Goal: Check status: Check status

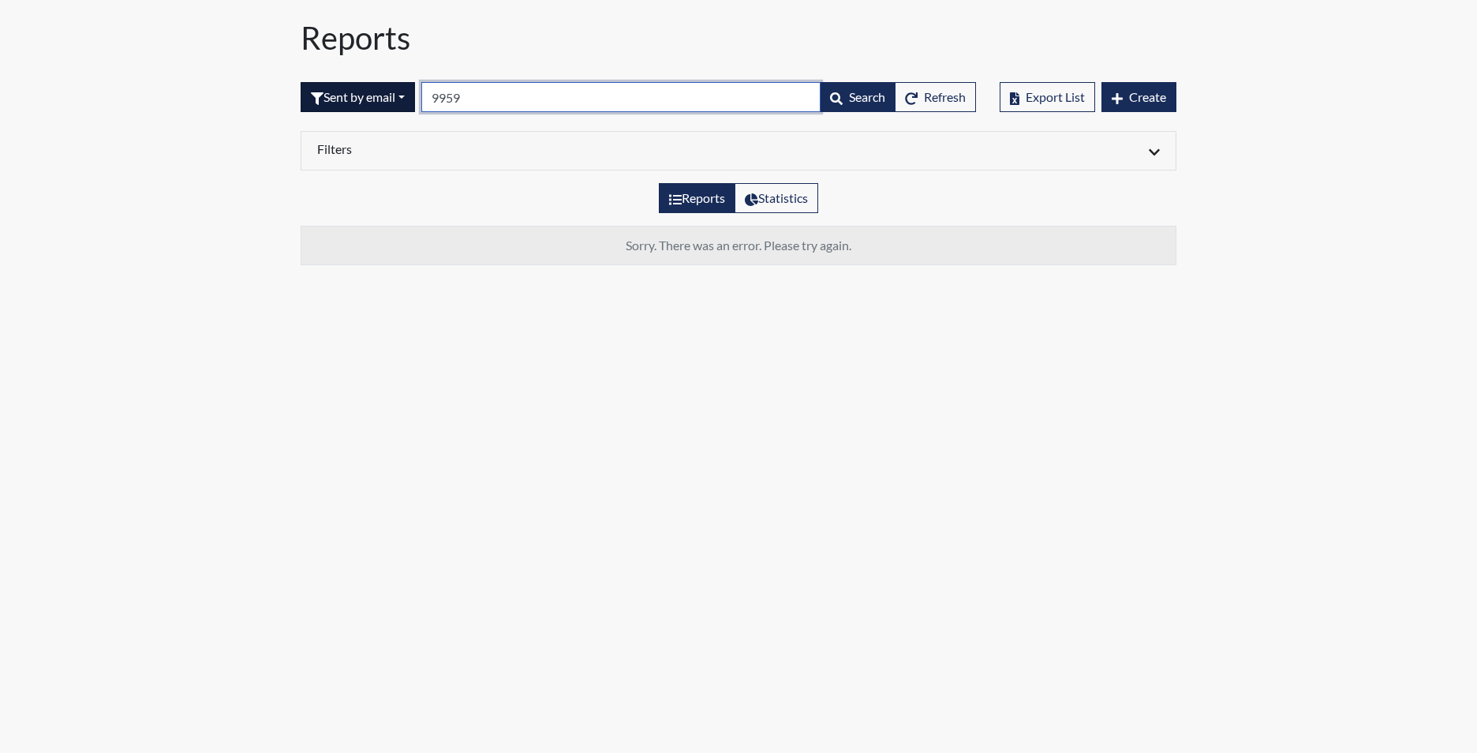
drag, startPoint x: 0, startPoint y: 0, endPoint x: 350, endPoint y: 93, distance: 361.8
click at [350, 93] on form "Sent by email All Created Sent by email In Progress Declined Completed 9959 Sea…" at bounding box center [639, 97] width 676 height 30
type input "1267"
click at [373, 102] on button "Sent by email" at bounding box center [358, 97] width 114 height 30
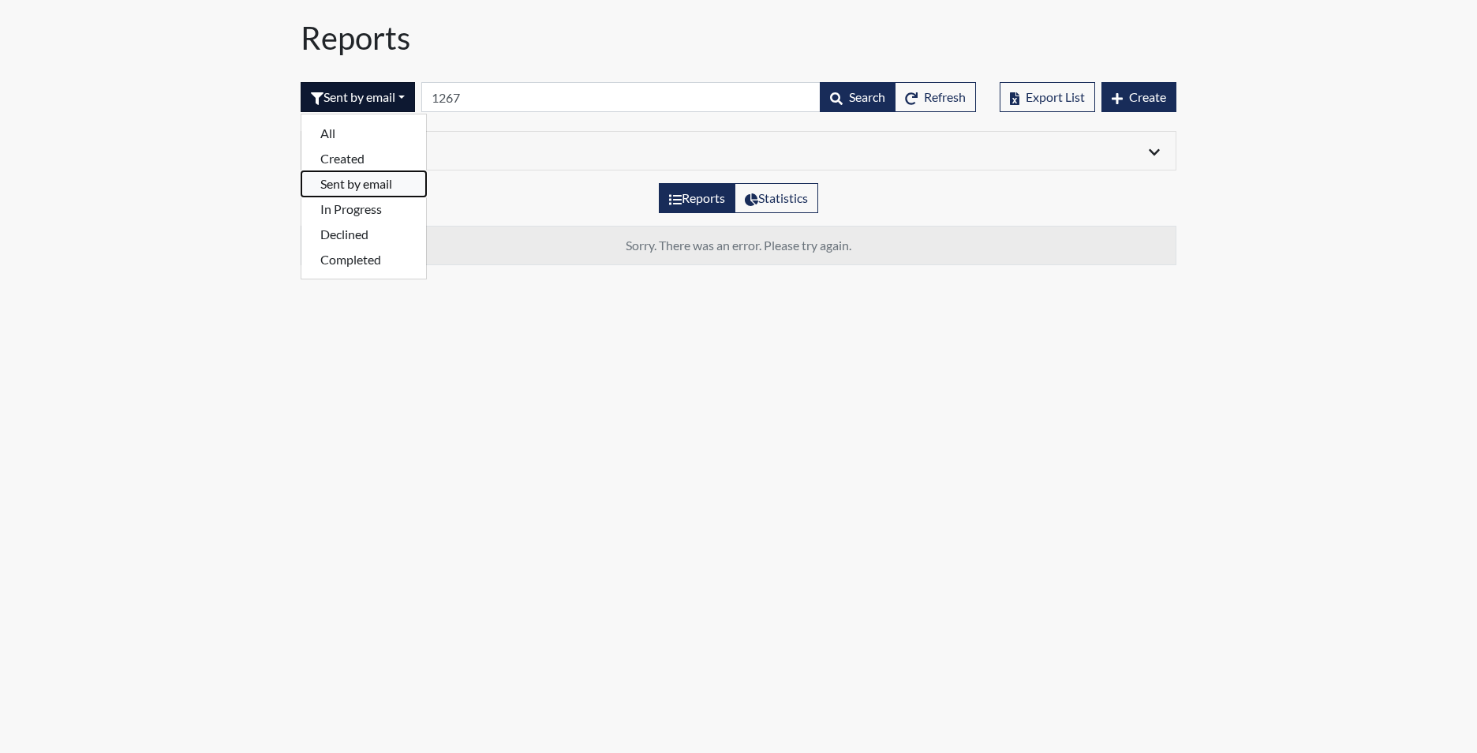
click at [369, 182] on button "Sent by email" at bounding box center [363, 183] width 125 height 25
click at [382, 96] on button "Sent by email" at bounding box center [358, 97] width 114 height 30
click at [354, 156] on button "Created" at bounding box center [363, 158] width 125 height 25
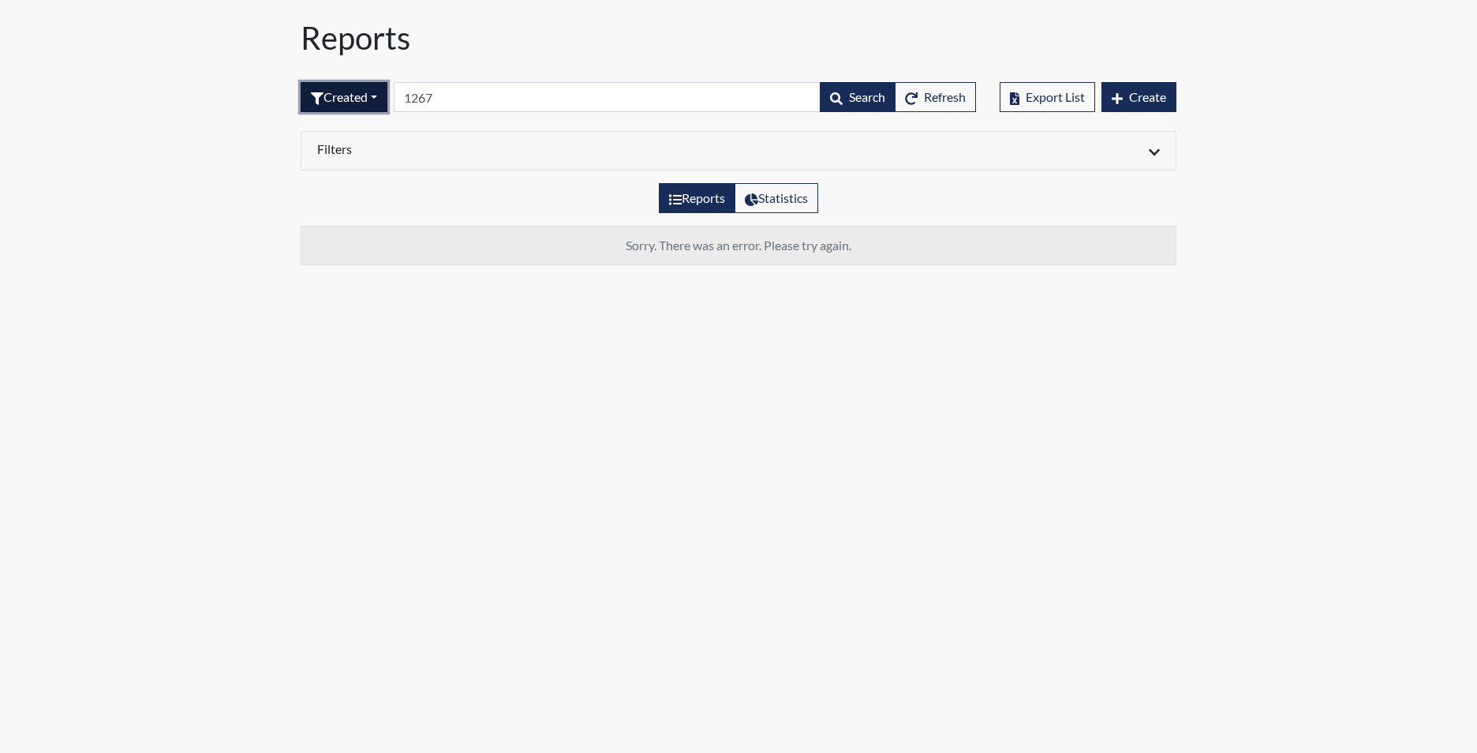
click at [370, 92] on button "Created" at bounding box center [344, 97] width 87 height 30
click at [367, 230] on button "Declined" at bounding box center [363, 234] width 125 height 25
click at [370, 99] on button "Declined" at bounding box center [346, 97] width 91 height 30
click at [364, 257] on button "Completed" at bounding box center [363, 259] width 125 height 25
click at [1146, 95] on span "Create" at bounding box center [1147, 96] width 37 height 15
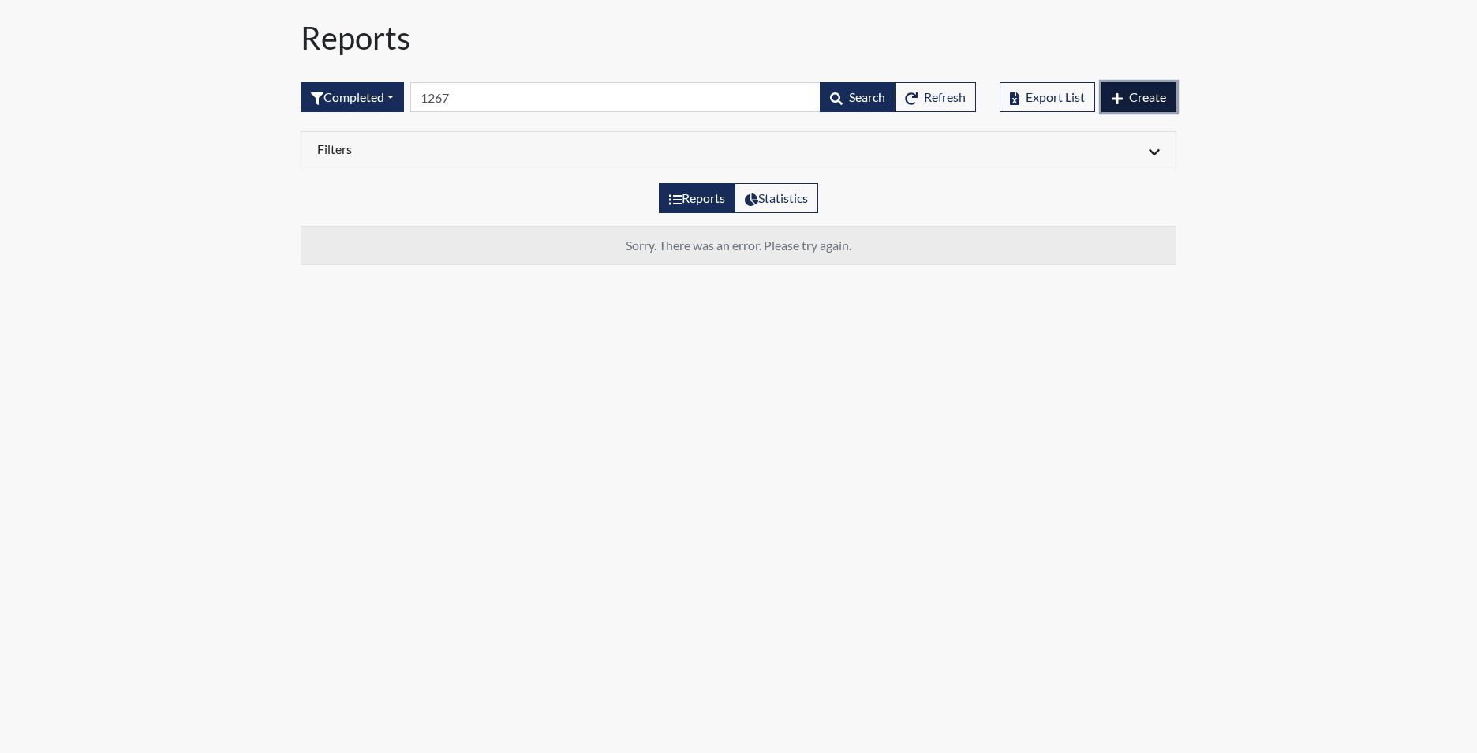
click at [1143, 87] on button "Create" at bounding box center [1139, 97] width 75 height 30
click at [1148, 101] on span "Create" at bounding box center [1147, 96] width 37 height 15
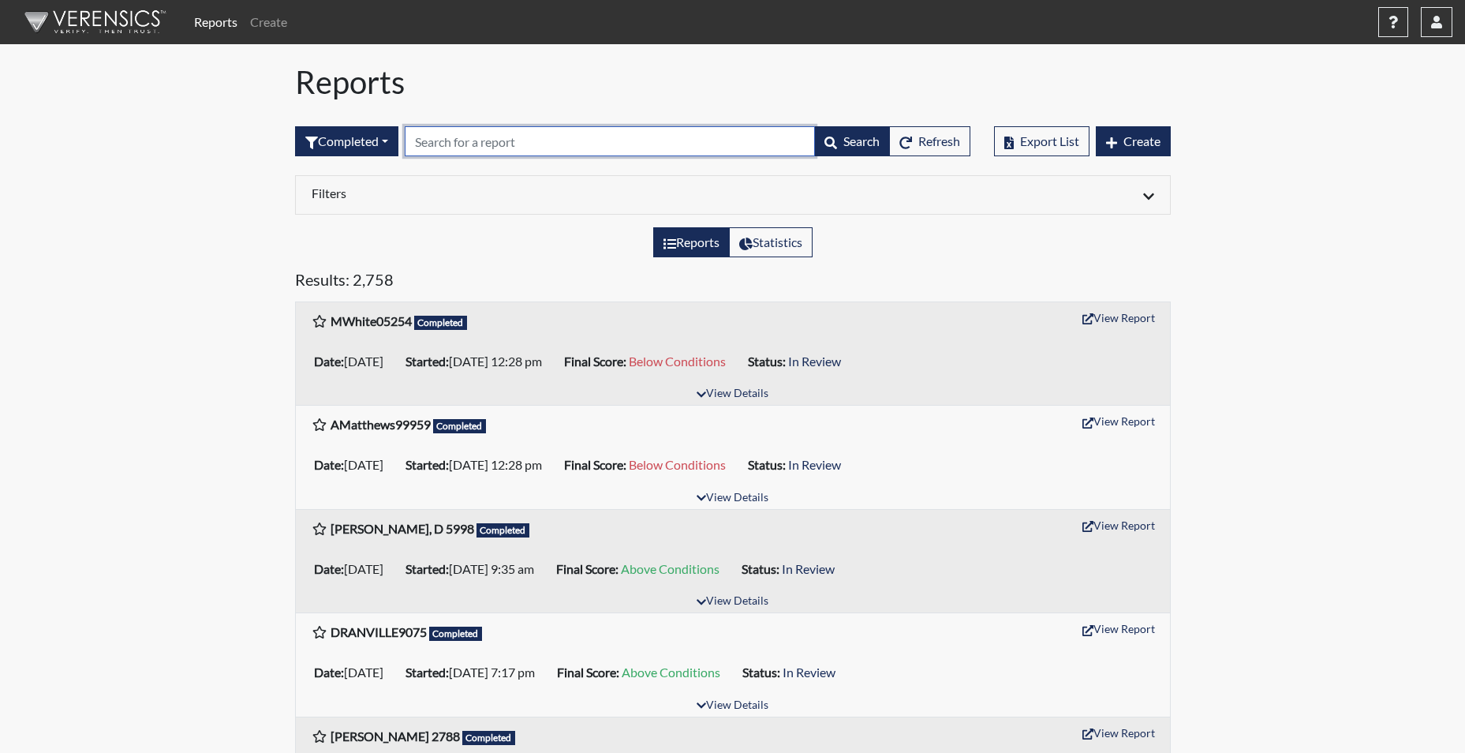
click at [501, 142] on input "text" at bounding box center [610, 141] width 410 height 30
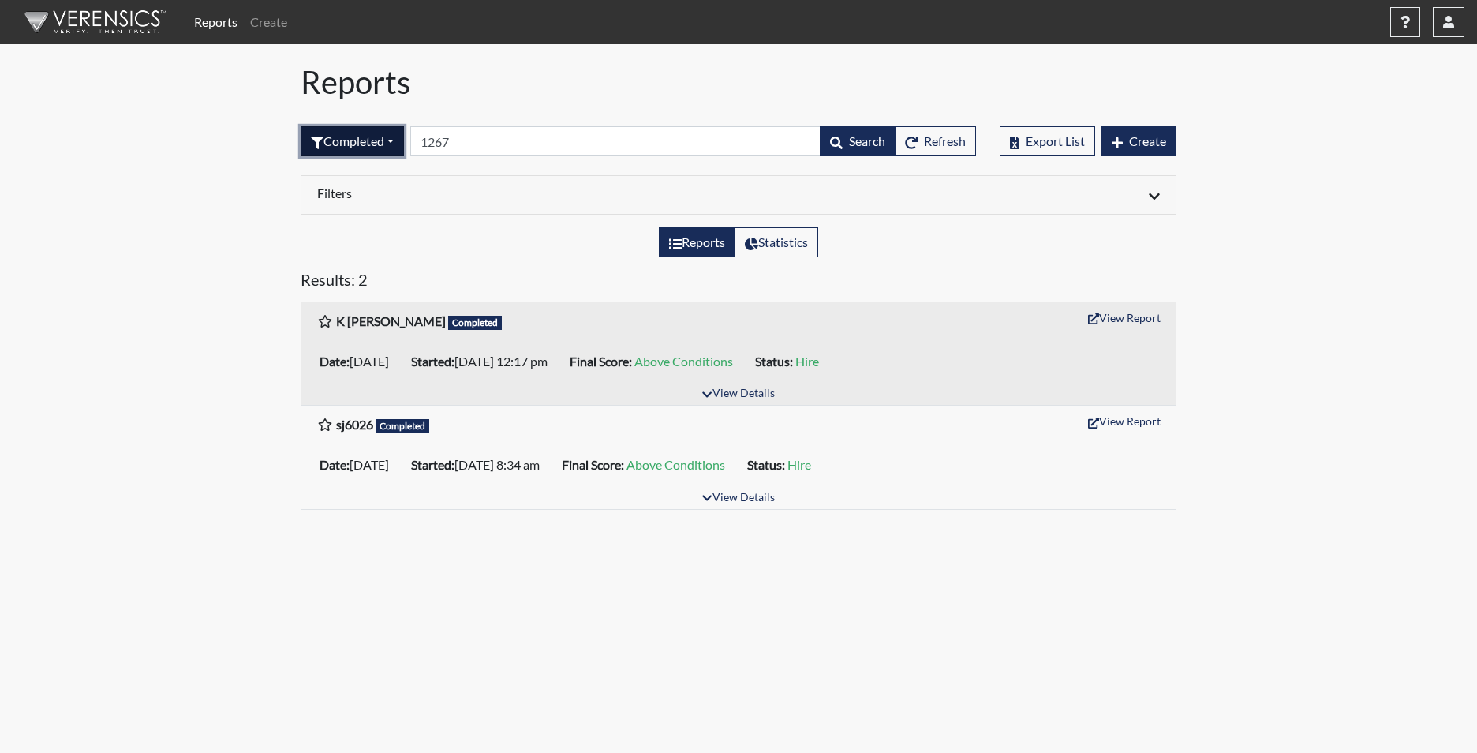
click at [397, 144] on button "Completed" at bounding box center [352, 141] width 103 height 30
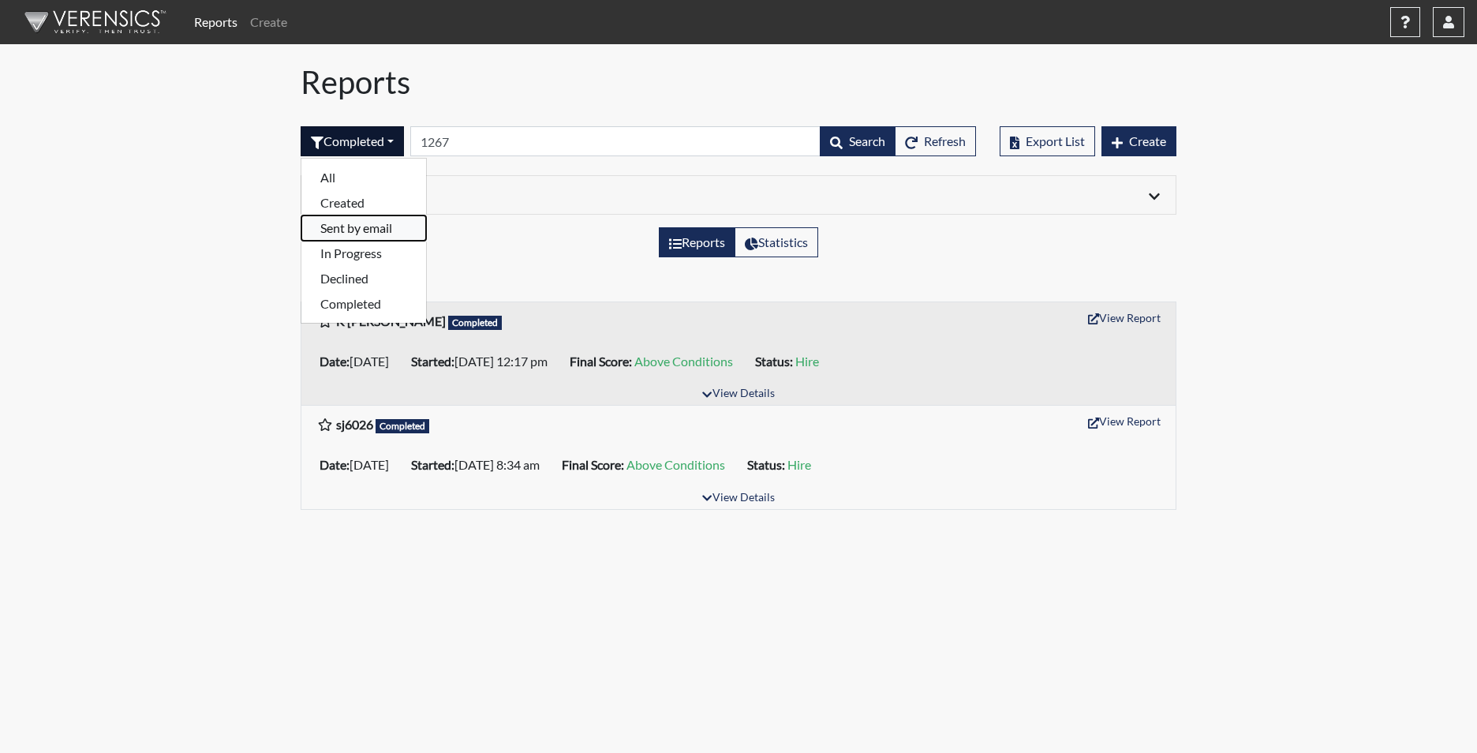
click at [384, 231] on button "Sent by email" at bounding box center [363, 227] width 125 height 25
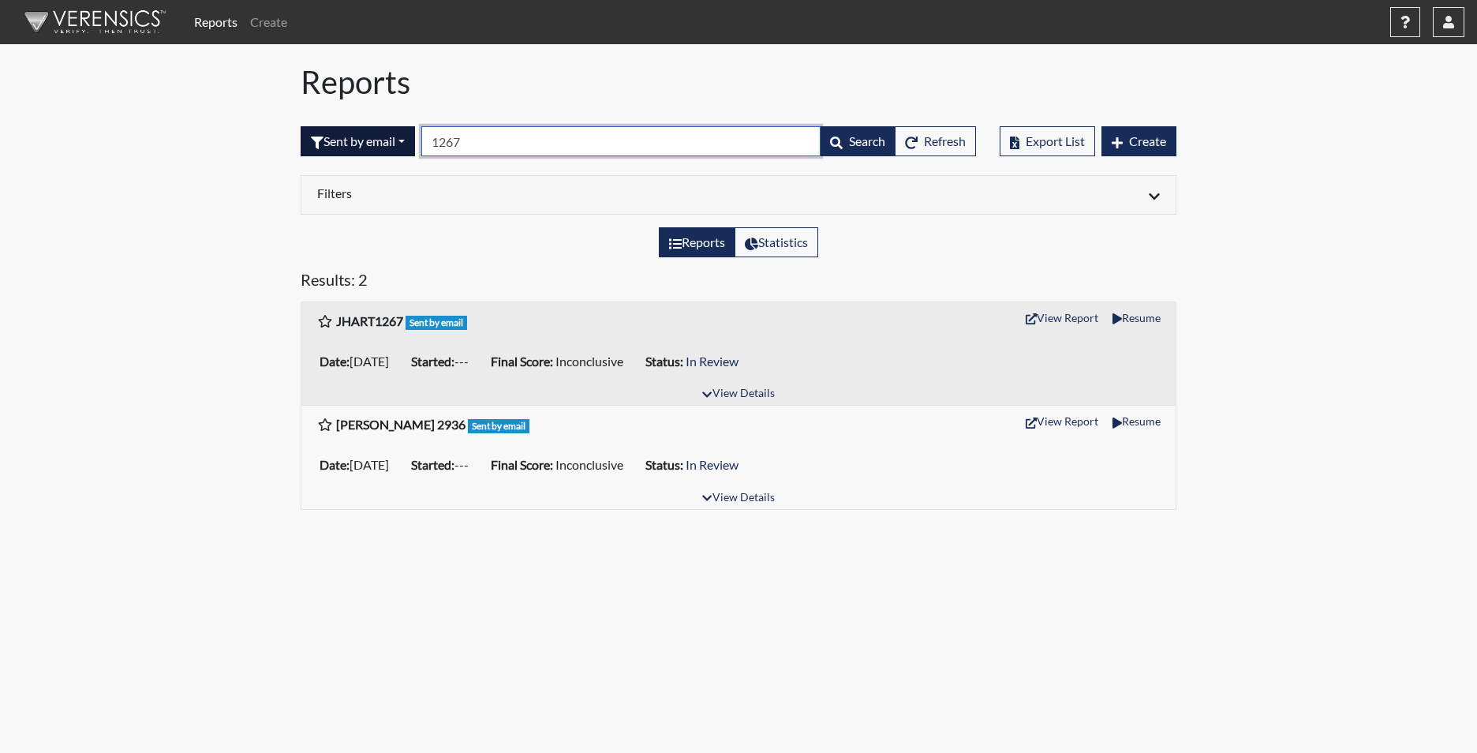
drag, startPoint x: 493, startPoint y: 141, endPoint x: 414, endPoint y: 139, distance: 78.9
click at [417, 140] on form "Sent by email All Created Sent by email In Progress Declined Completed 1267 Sea…" at bounding box center [639, 141] width 676 height 30
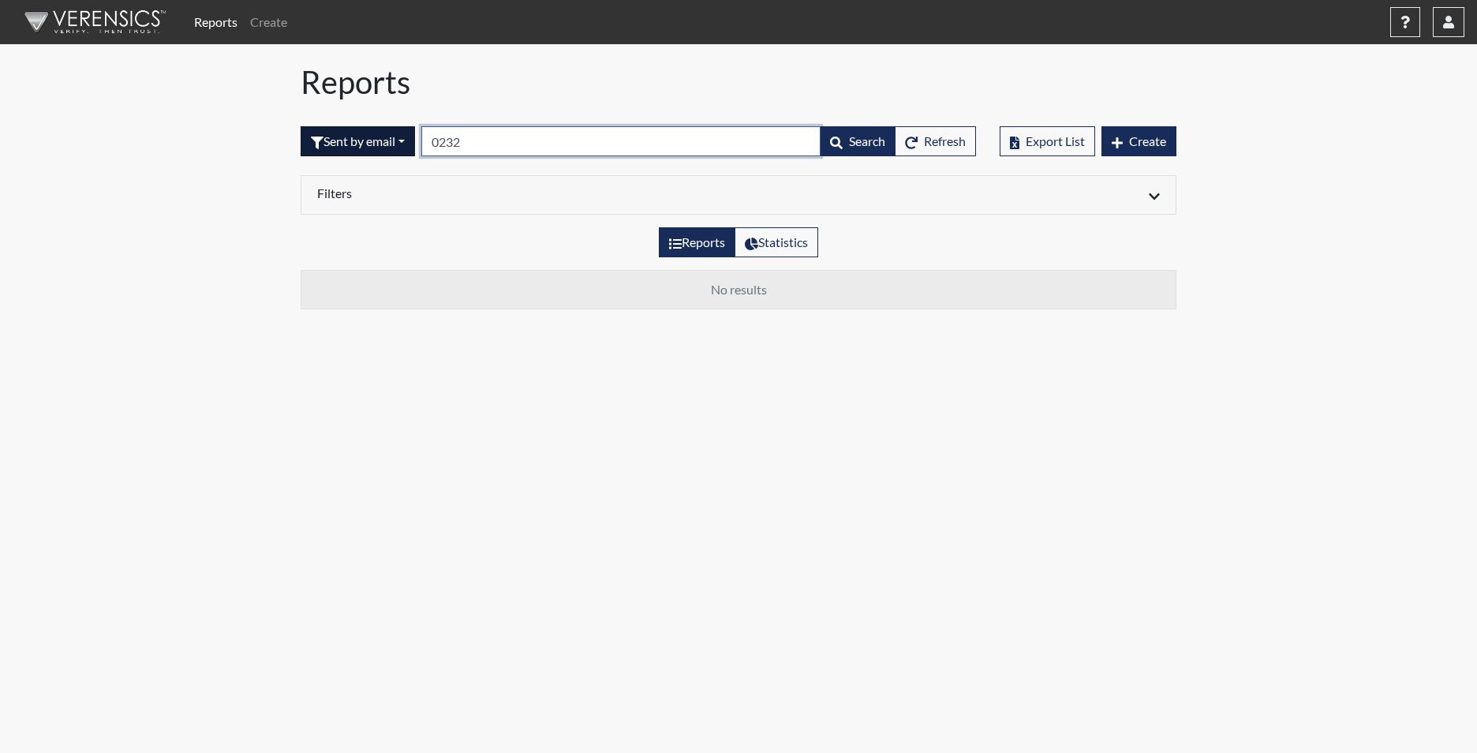
type input "0232"
click at [359, 144] on button "Sent by email" at bounding box center [358, 141] width 114 height 30
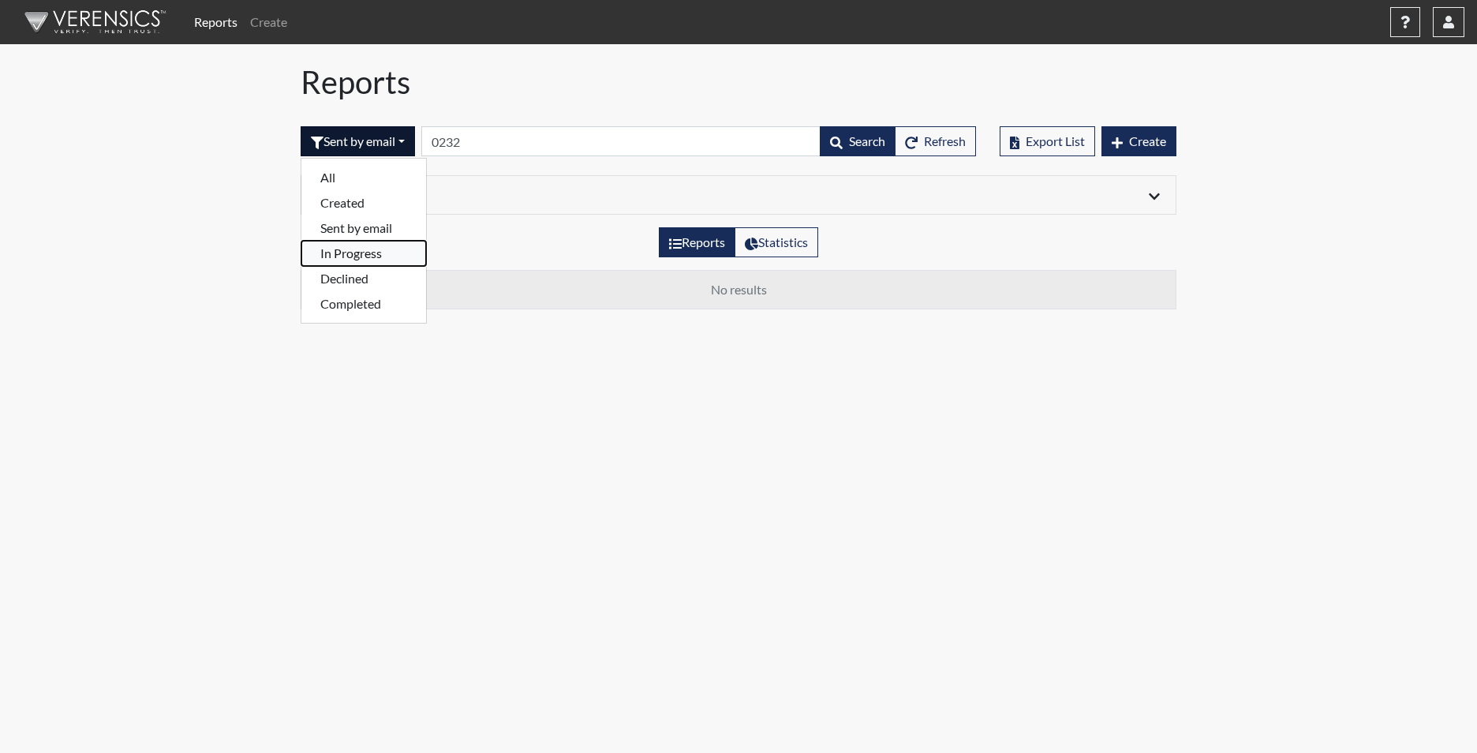
click at [371, 256] on button "In Progress" at bounding box center [363, 253] width 125 height 25
